Goal: Transaction & Acquisition: Obtain resource

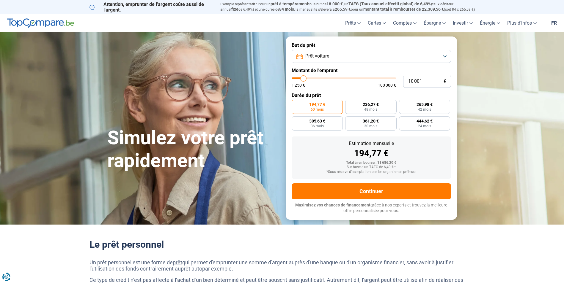
click at [376, 54] on button "Prêt voiture" at bounding box center [370, 56] width 159 height 13
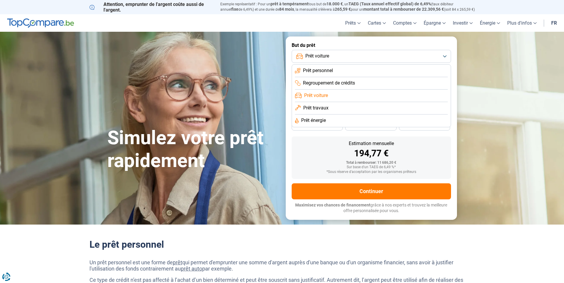
click at [315, 93] on span "Prêt voiture" at bounding box center [316, 95] width 24 height 7
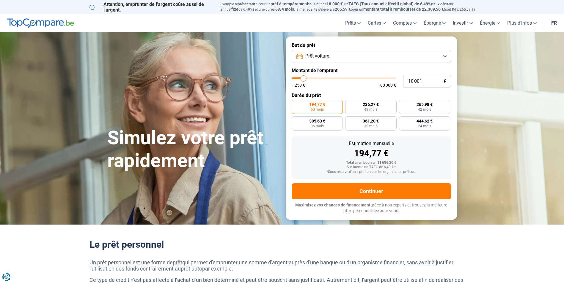
type input "8 500"
type input "8500"
type input "8 250"
type input "8250"
type input "8 000"
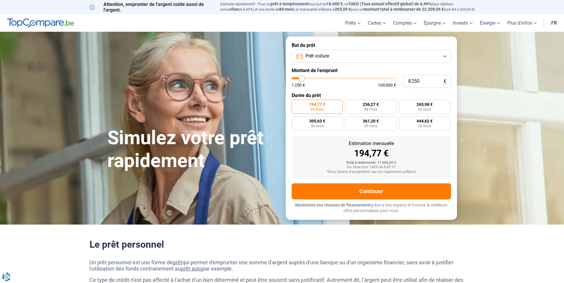
type input "8000"
type input "7 250"
type input "7250"
type input "7 000"
type input "7000"
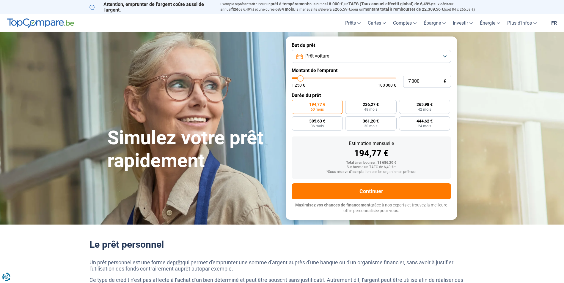
type input "6 500"
type input "6500"
type input "6 000"
type input "6000"
type input "5 750"
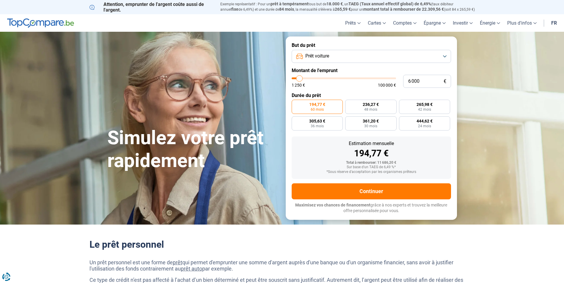
type input "5750"
type input "5 250"
type input "5250"
type input "5 000"
type input "5000"
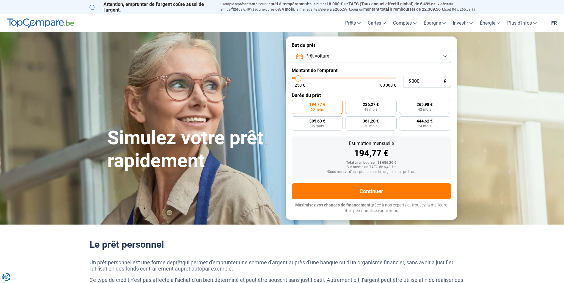
type input "4 500"
type input "4500"
type input "4 250"
type input "4250"
type input "4 000"
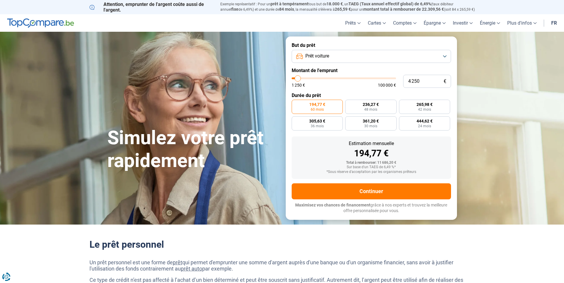
type input "4000"
type input "4 250"
type input "4250"
type input "4 500"
type input "4500"
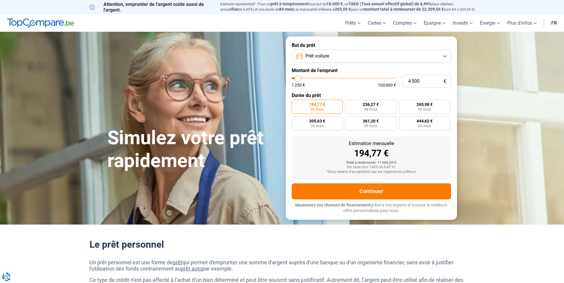
type input "5 000"
drag, startPoint x: 302, startPoint y: 78, endPoint x: 298, endPoint y: 78, distance: 3.9
type input "5000"
click at [298, 78] on input "range" at bounding box center [343, 79] width 104 height 2
radio input "true"
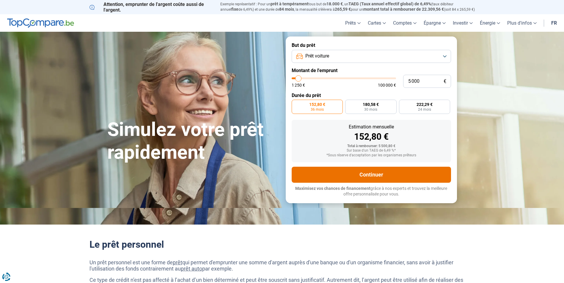
click at [372, 174] on button "Continuer" at bounding box center [370, 175] width 159 height 16
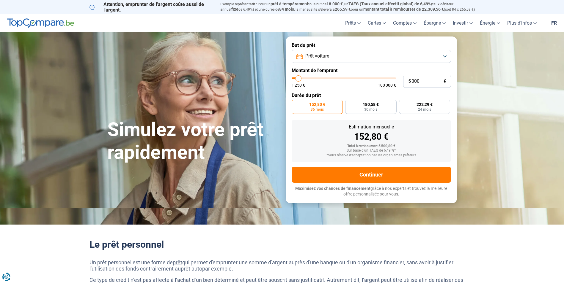
click at [335, 57] on button "Prêt voiture" at bounding box center [370, 56] width 159 height 13
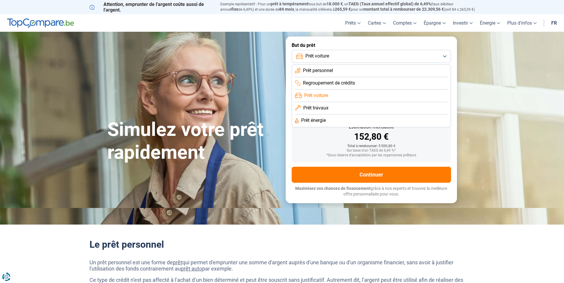
click at [314, 68] on span "Prêt personnel" at bounding box center [318, 70] width 30 height 7
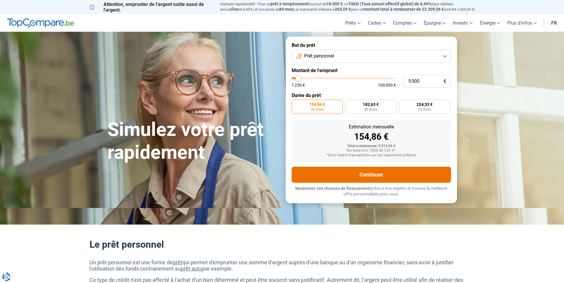
click at [371, 176] on button "Continuer" at bounding box center [370, 175] width 159 height 16
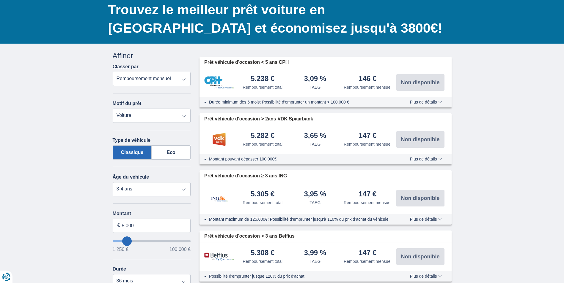
scroll to position [30, 0]
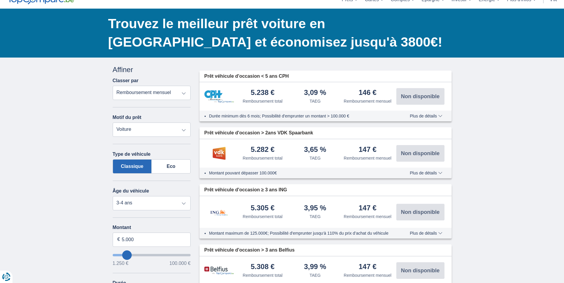
click at [183, 92] on select "Remboursement total TAEG Remboursement mensuel" at bounding box center [152, 93] width 78 height 14
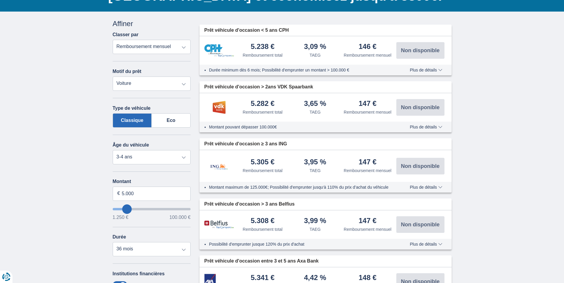
scroll to position [89, 0]
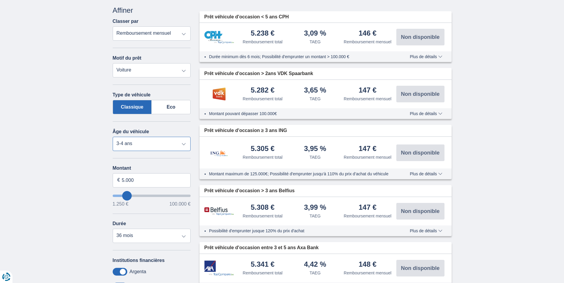
click at [184, 144] on select "Neuf 0-1 ans 1-2 ans 2-3 ans 3-4 ans 4-5 ans 5+ ans" at bounding box center [152, 144] width 78 height 14
select select "5+"
click at [113, 137] on select "Neuf 0-1 ans 1-2 ans 2-3 ans 3-4 ans 4-5 ans 5+ ans" at bounding box center [152, 144] width 78 height 14
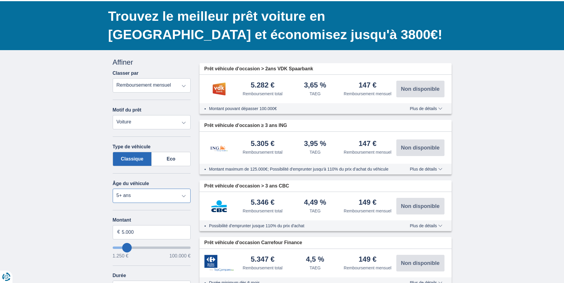
scroll to position [0, 0]
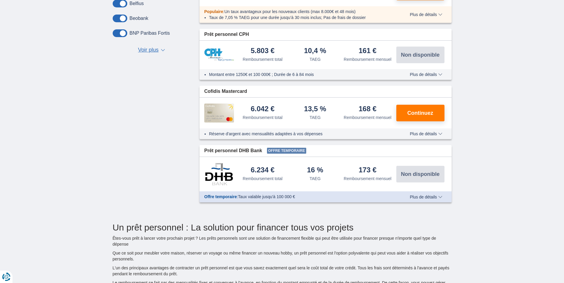
scroll to position [297, 0]
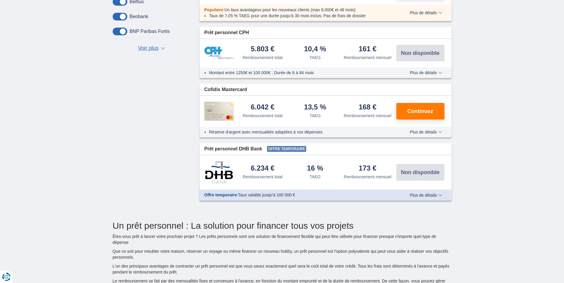
click at [429, 194] on span "Plus de détails" at bounding box center [425, 195] width 32 height 4
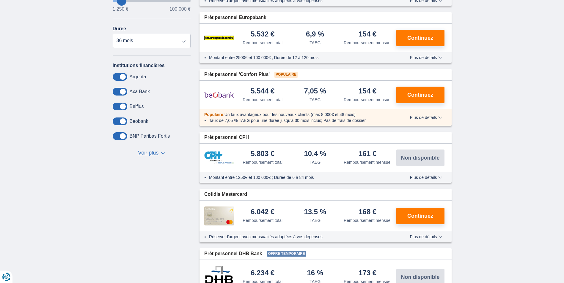
scroll to position [178, 0]
